Goal: Information Seeking & Learning: Learn about a topic

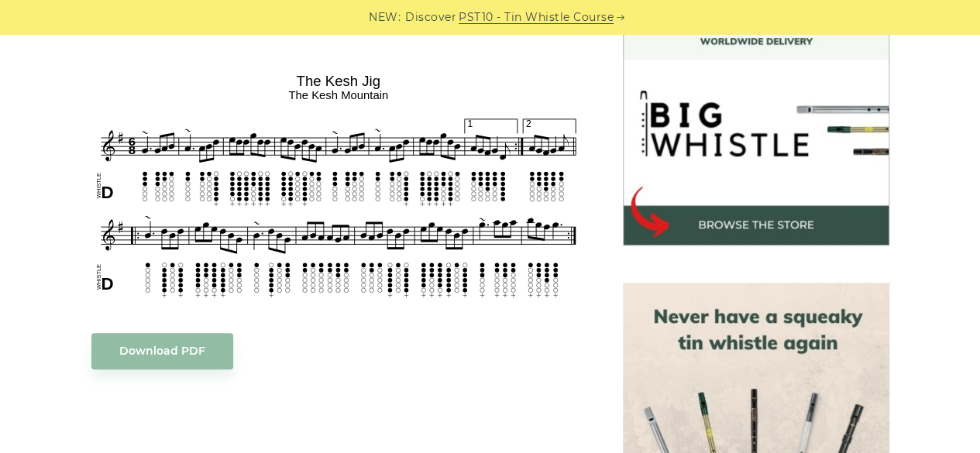
scroll to position [852, 0]
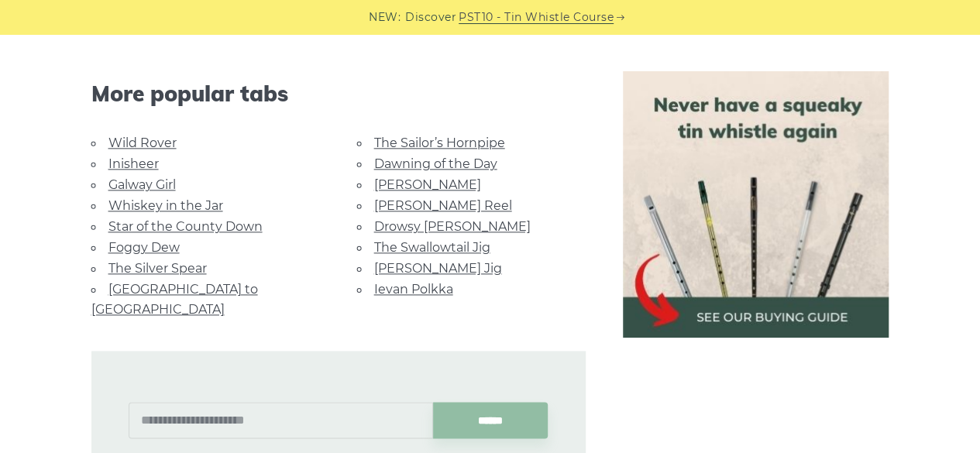
click at [393, 199] on link "[PERSON_NAME] Reel" at bounding box center [443, 205] width 138 height 15
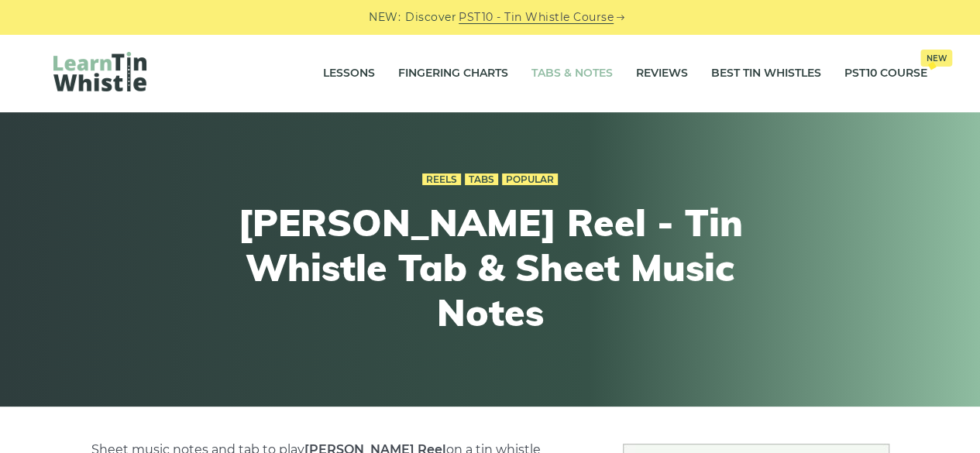
click at [570, 65] on link "Tabs & Notes" at bounding box center [571, 73] width 81 height 39
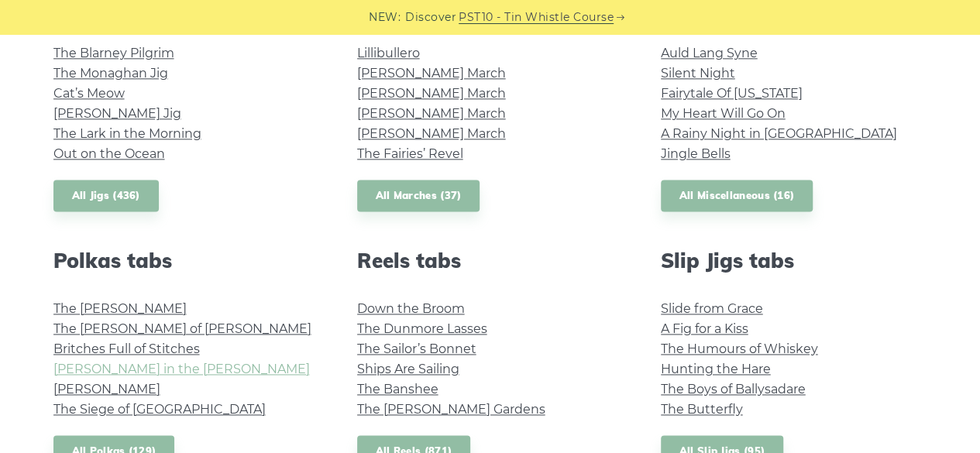
scroll to position [1007, 0]
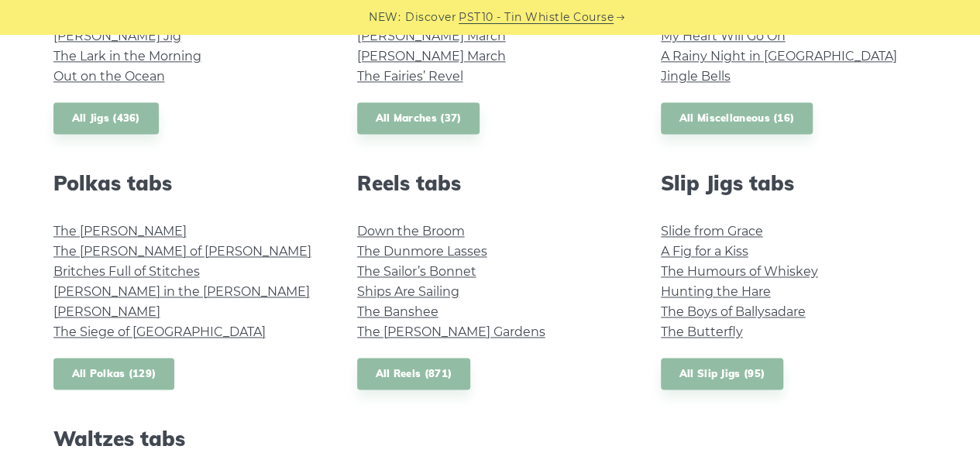
click at [120, 369] on link "All Polkas (129)" at bounding box center [114, 374] width 122 height 32
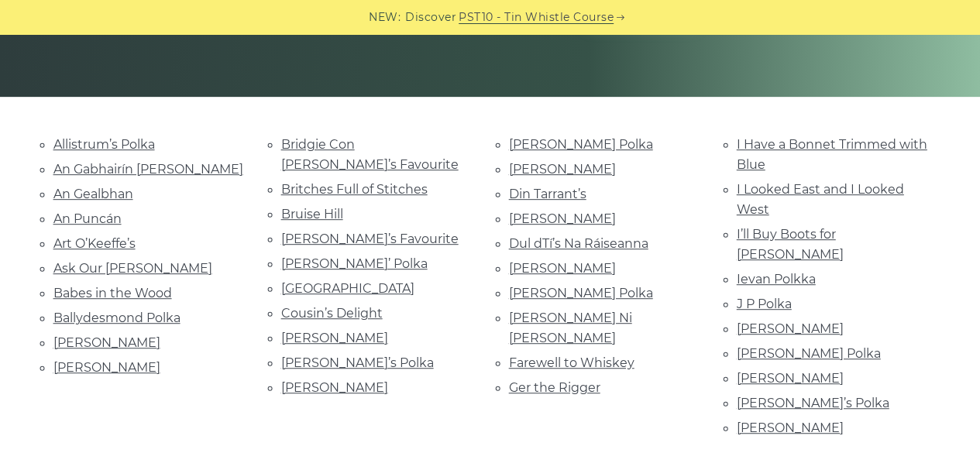
scroll to position [697, 0]
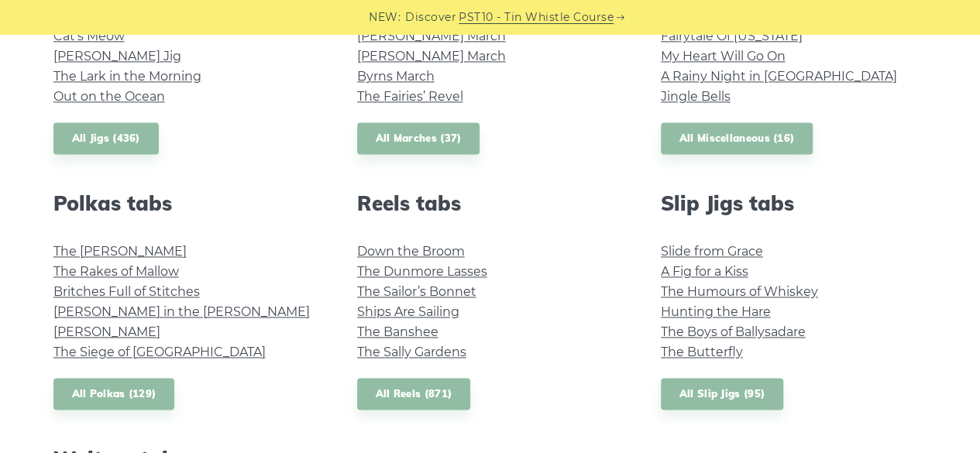
scroll to position [1007, 0]
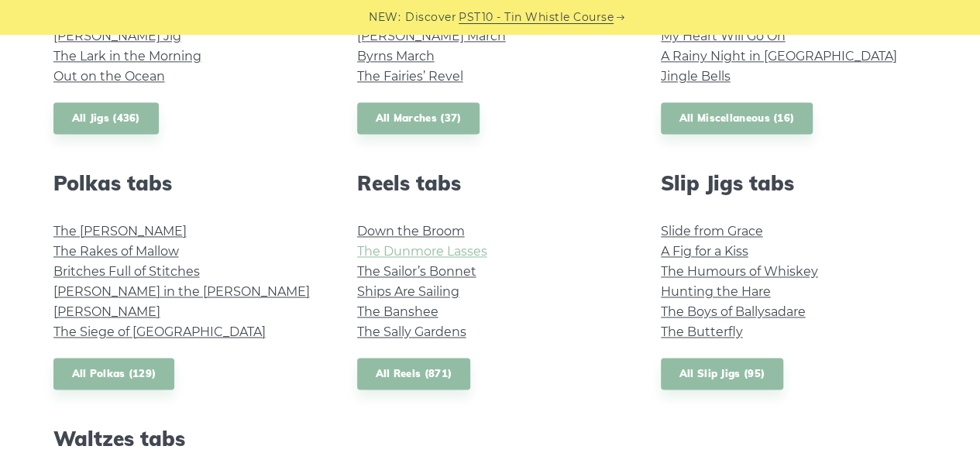
click at [435, 253] on link "The Dunmore Lasses" at bounding box center [422, 251] width 130 height 15
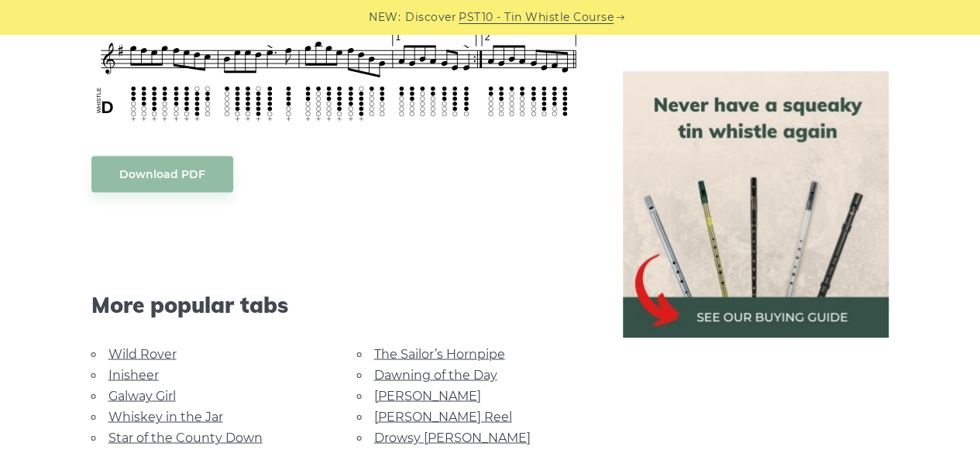
scroll to position [1317, 0]
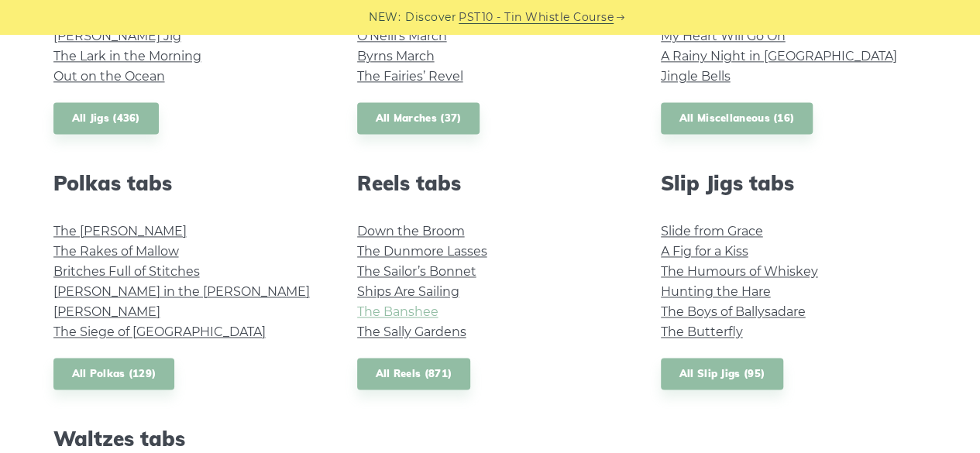
click at [412, 307] on link "The Banshee" at bounding box center [397, 311] width 81 height 15
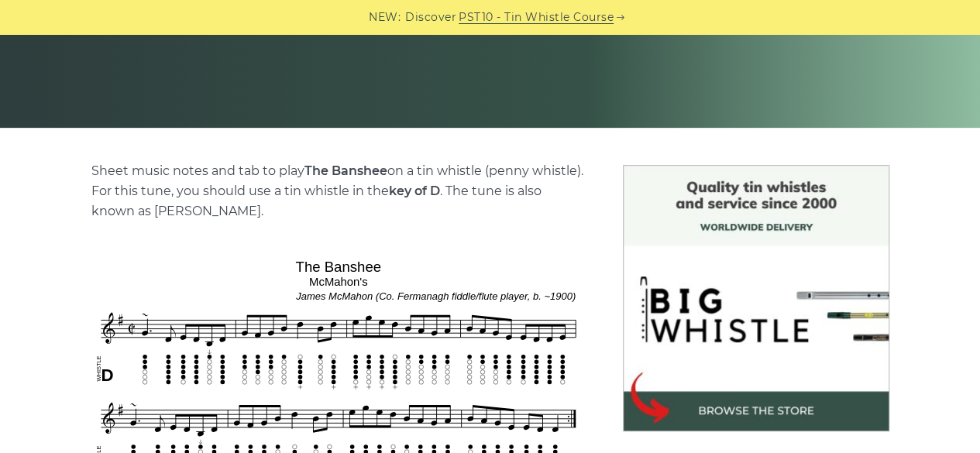
scroll to position [387, 0]
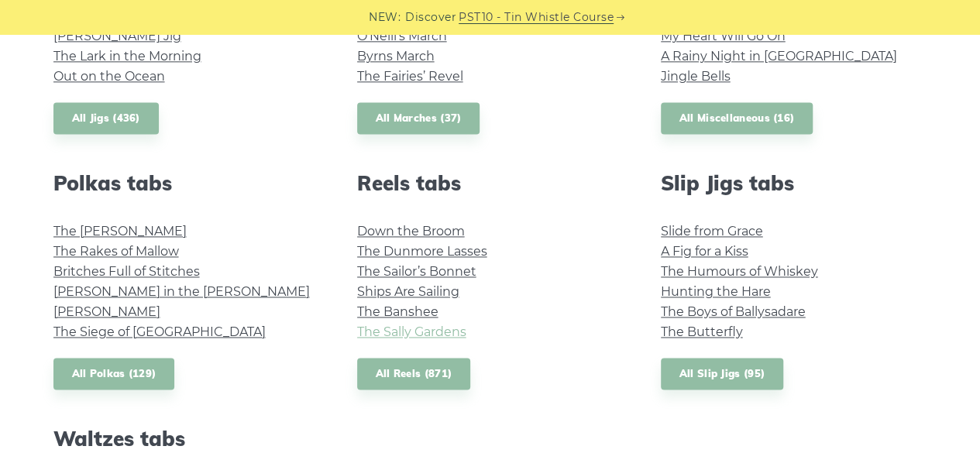
click at [402, 328] on link "The Sally Gardens" at bounding box center [411, 331] width 109 height 15
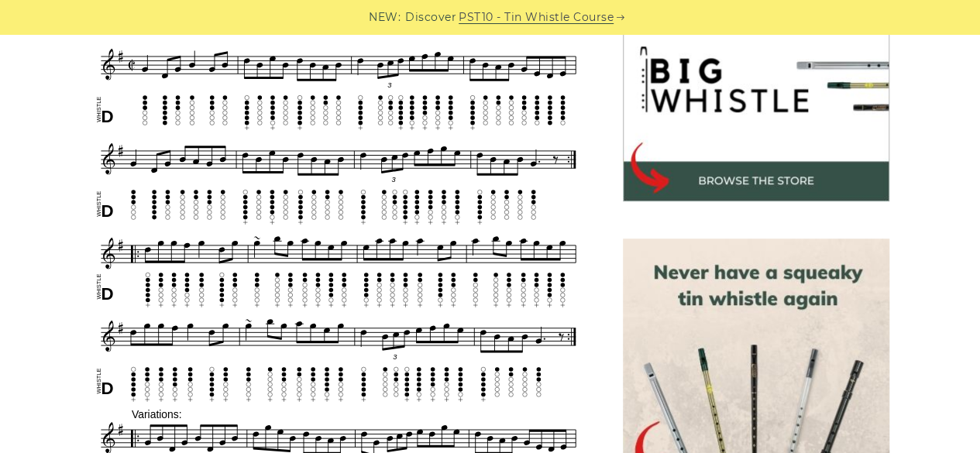
scroll to position [232, 0]
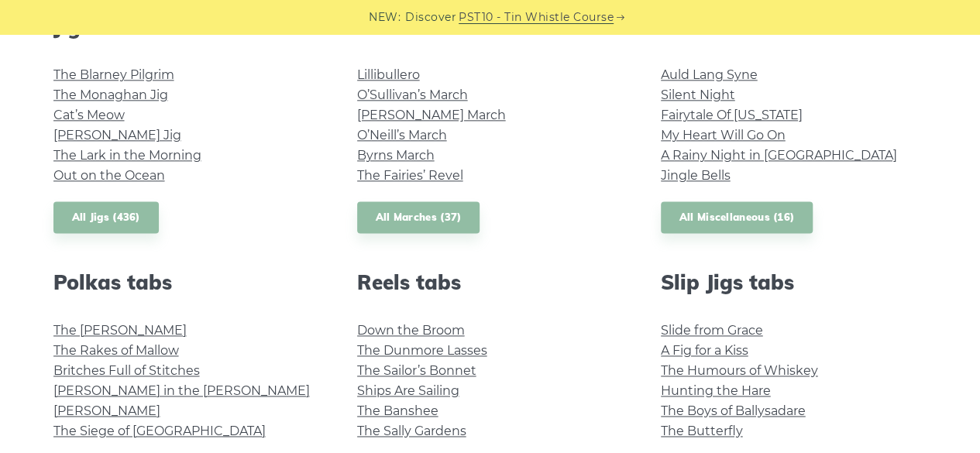
scroll to position [852, 0]
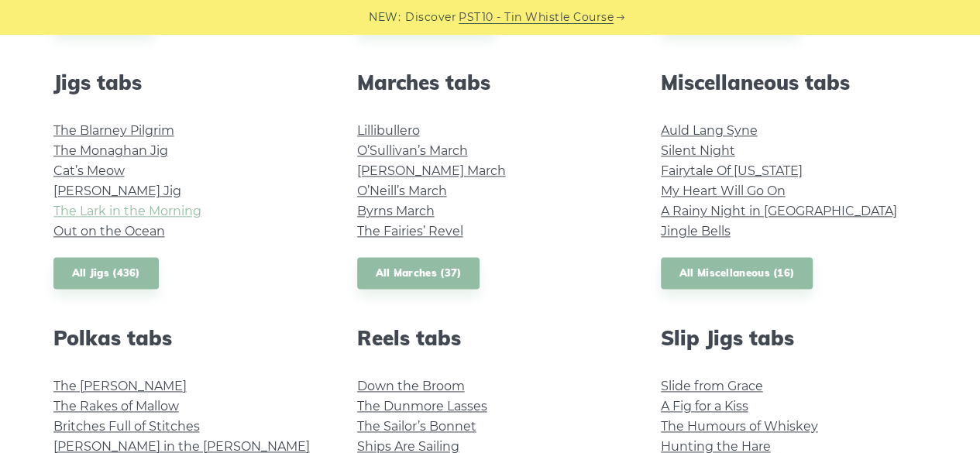
click at [155, 218] on link "The Lark in the Morning" at bounding box center [127, 211] width 148 height 15
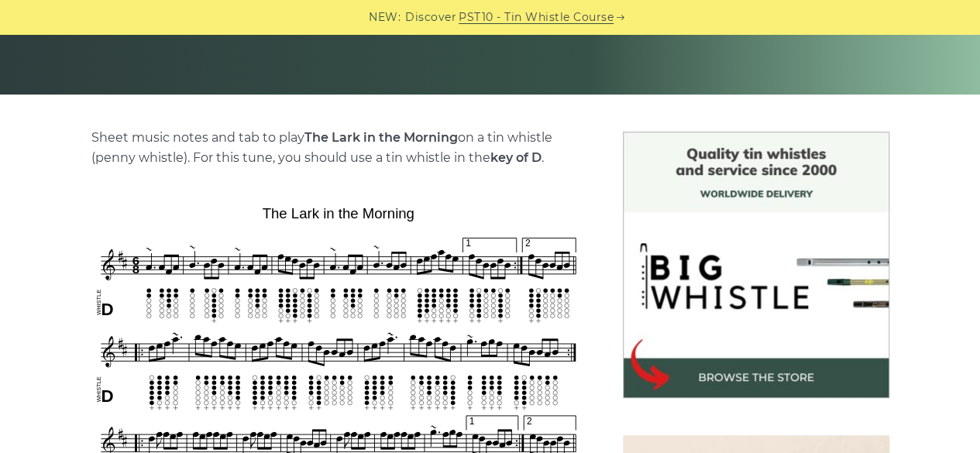
scroll to position [232, 0]
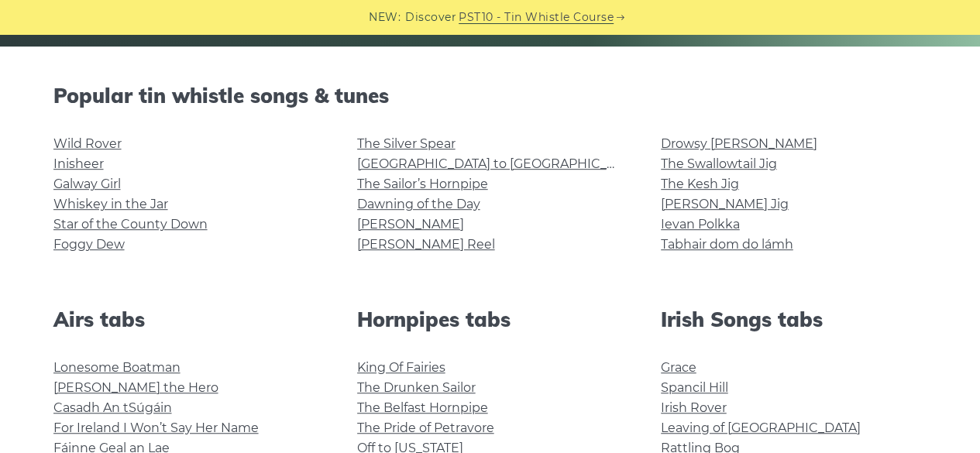
scroll to position [465, 0]
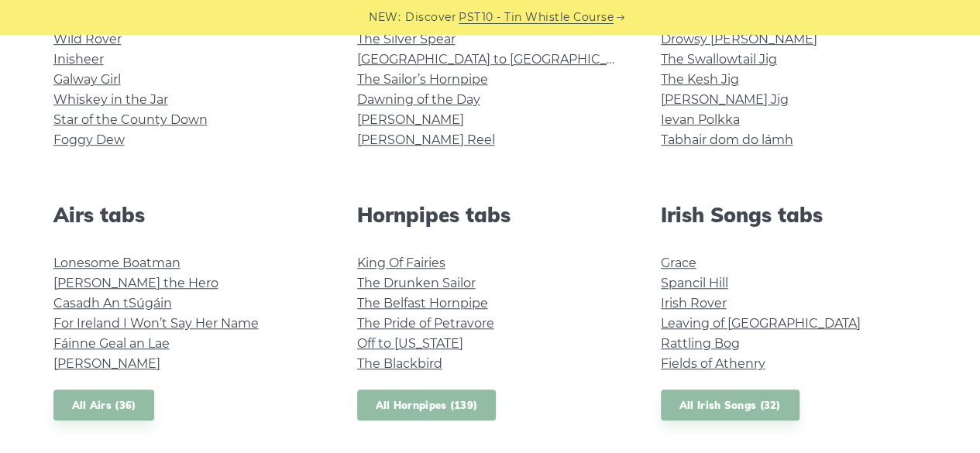
click at [395, 403] on link "All Hornpipes (139)" at bounding box center [426, 406] width 139 height 32
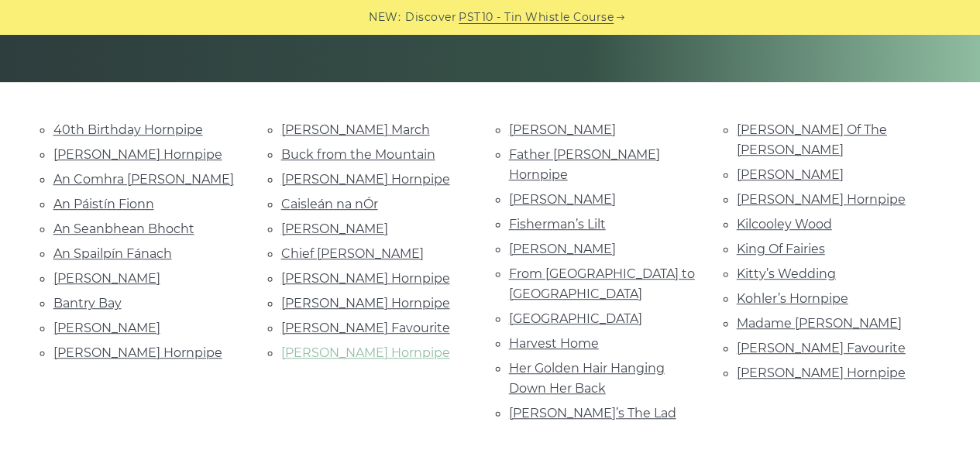
scroll to position [310, 0]
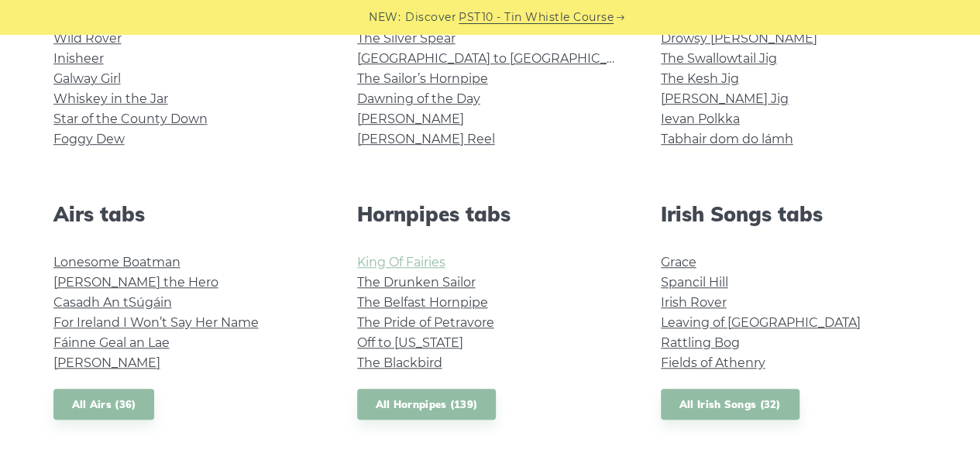
click at [427, 261] on link "King Of Fairies" at bounding box center [401, 262] width 88 height 15
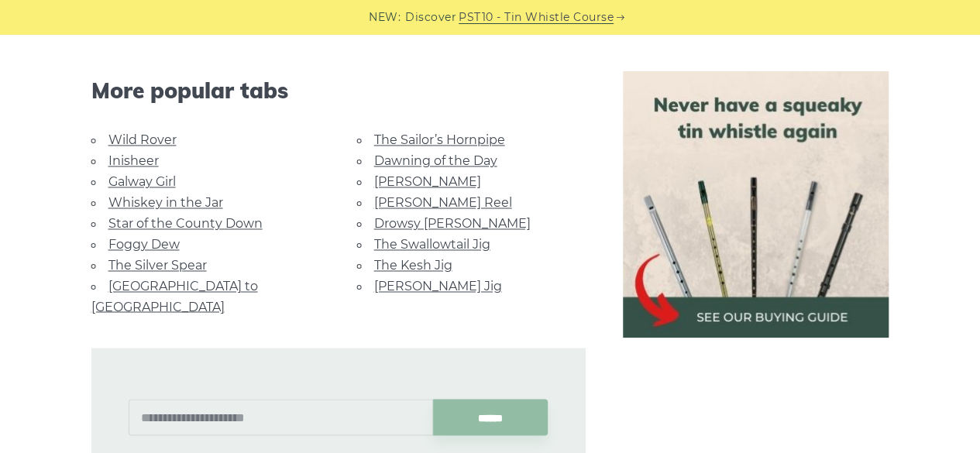
scroll to position [1239, 0]
